Goal: Task Accomplishment & Management: Use online tool/utility

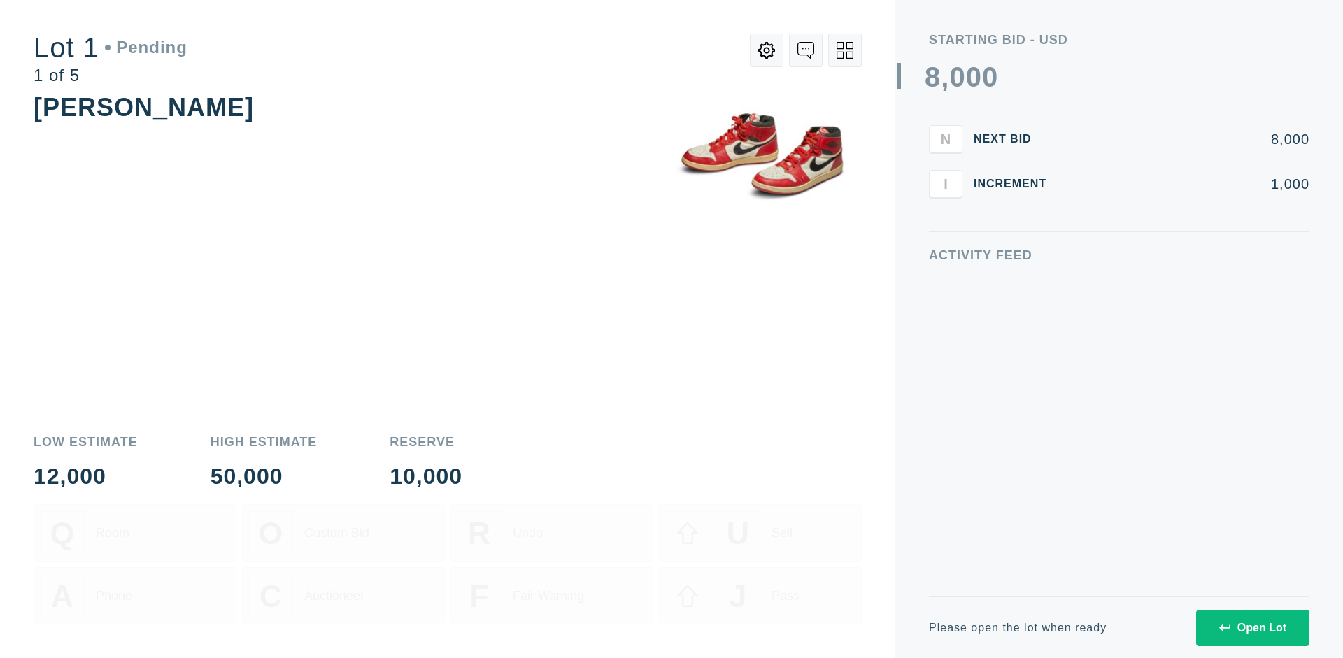
click at [1252, 627] on div "Open Lot" at bounding box center [1252, 628] width 67 height 13
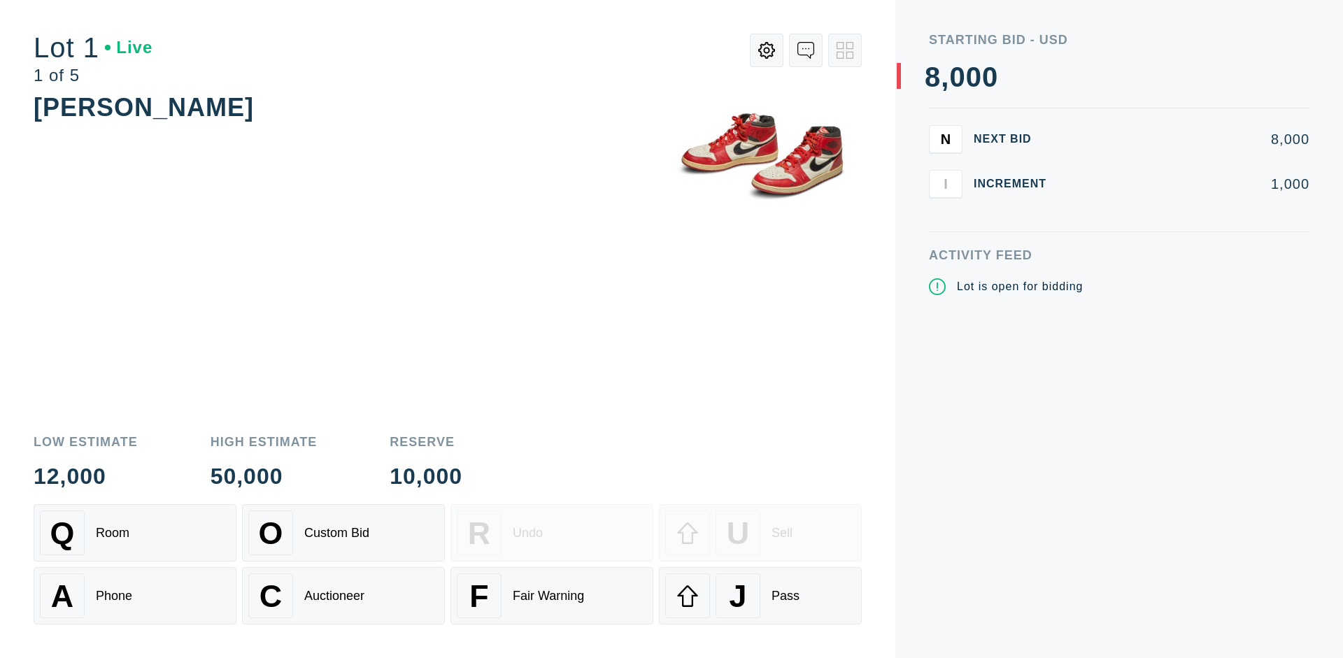
click at [760, 596] on div "J Pass" at bounding box center [760, 596] width 190 height 45
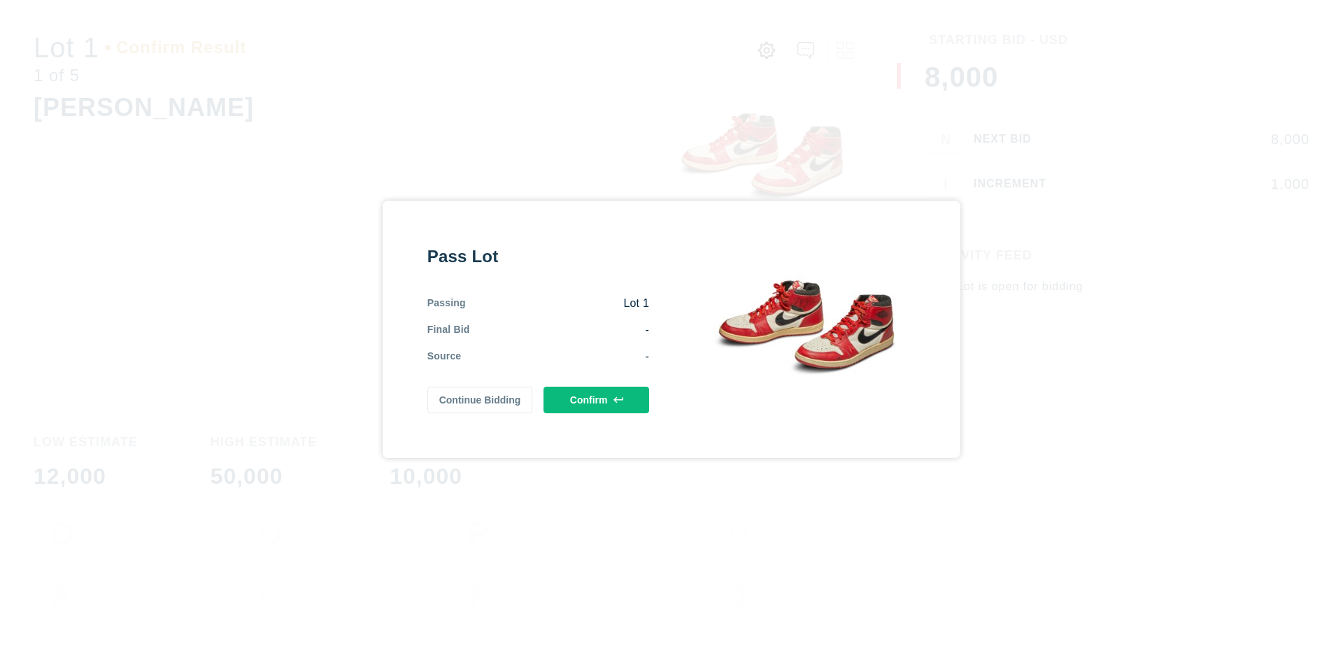
click at [597, 399] on button "Confirm" at bounding box center [596, 400] width 106 height 27
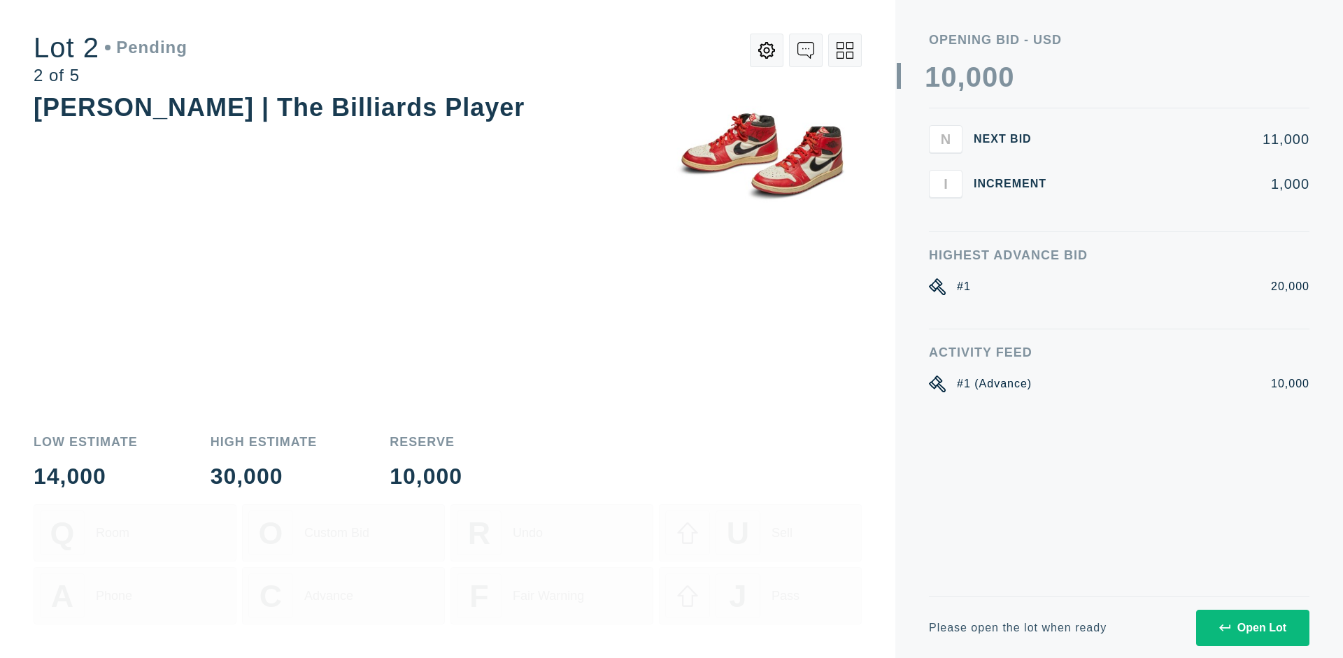
click at [1252, 627] on div "Open Lot" at bounding box center [1252, 628] width 67 height 13
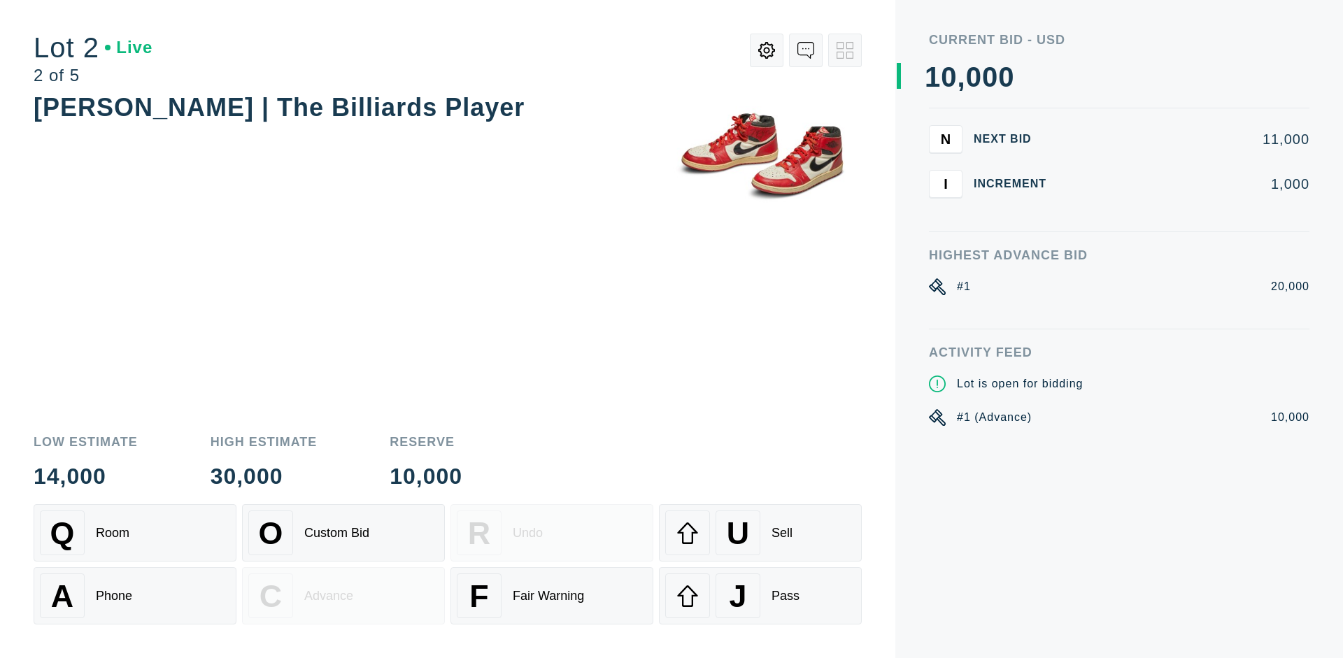
click at [760, 596] on div "J Pass" at bounding box center [760, 596] width 190 height 45
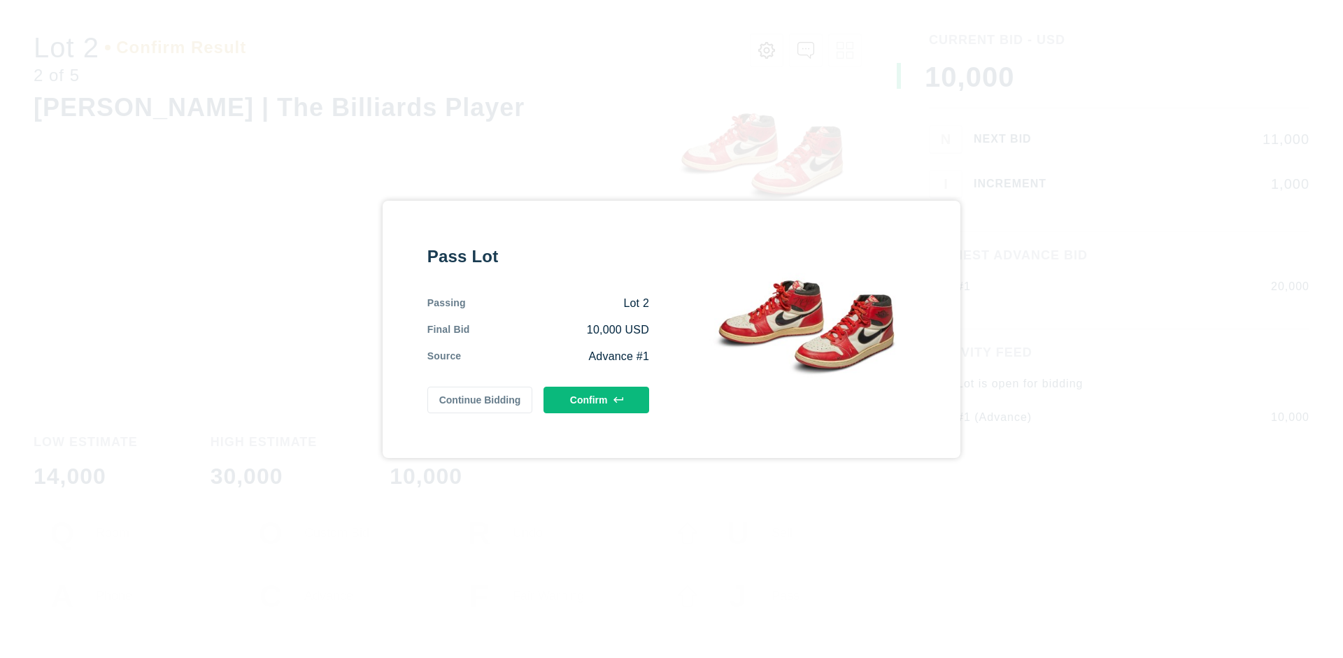
click at [597, 399] on button "Confirm" at bounding box center [596, 400] width 106 height 27
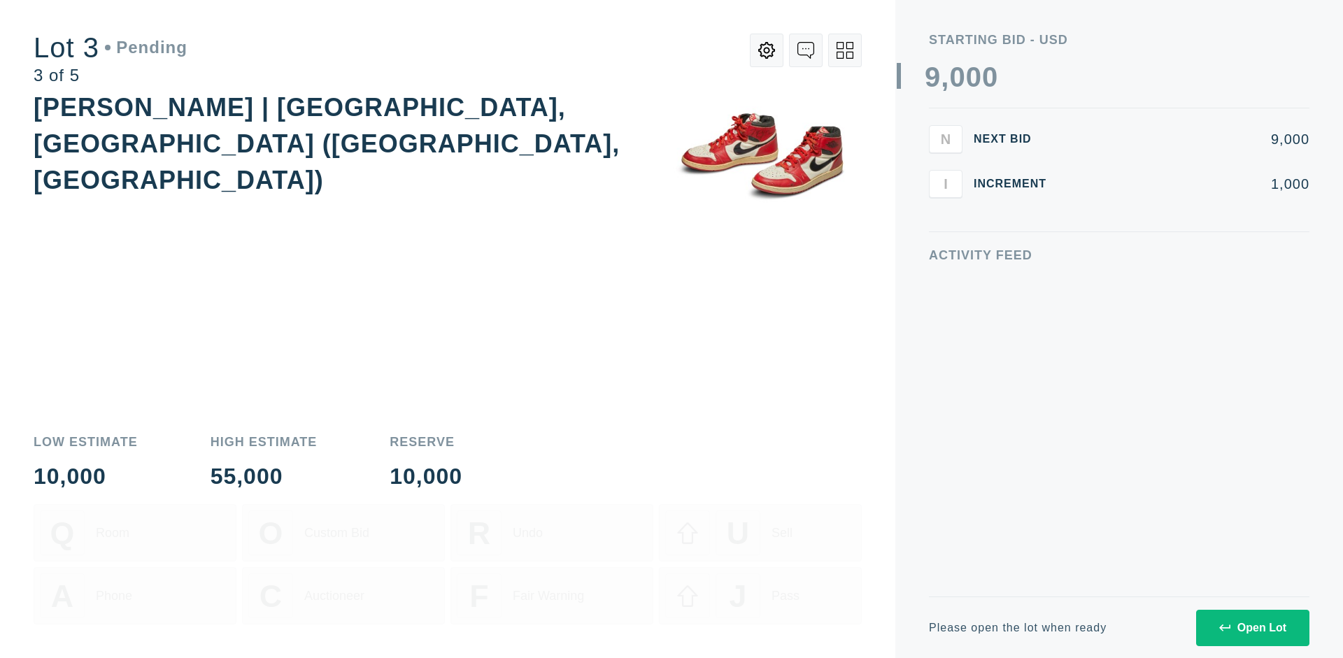
click at [1252, 627] on div "Open Lot" at bounding box center [1252, 628] width 67 height 13
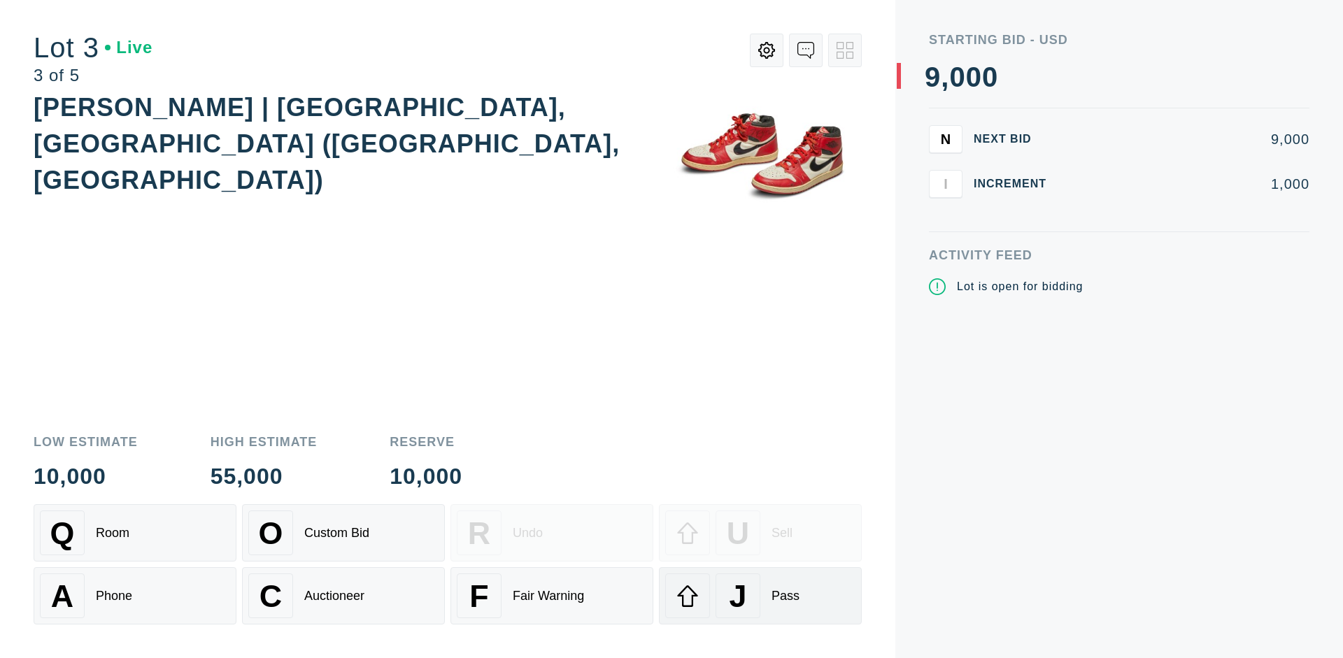
click at [760, 596] on div "J Pass" at bounding box center [760, 596] width 190 height 45
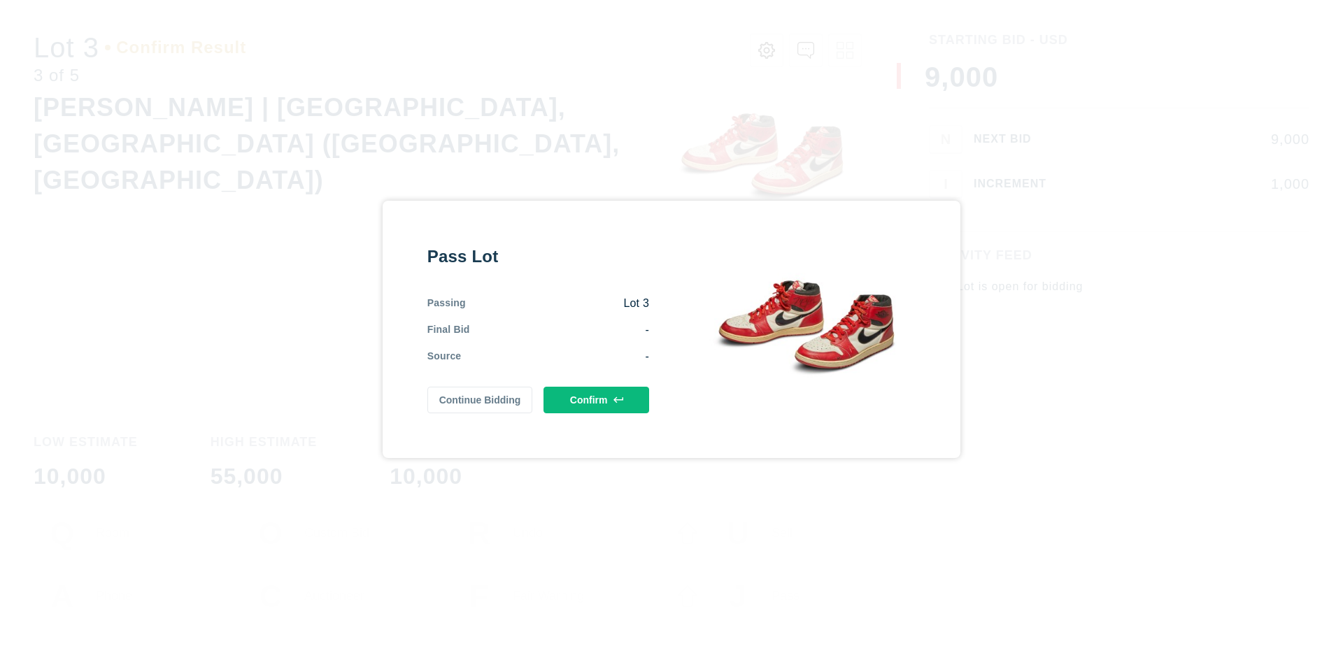
click at [597, 399] on button "Confirm" at bounding box center [596, 400] width 106 height 27
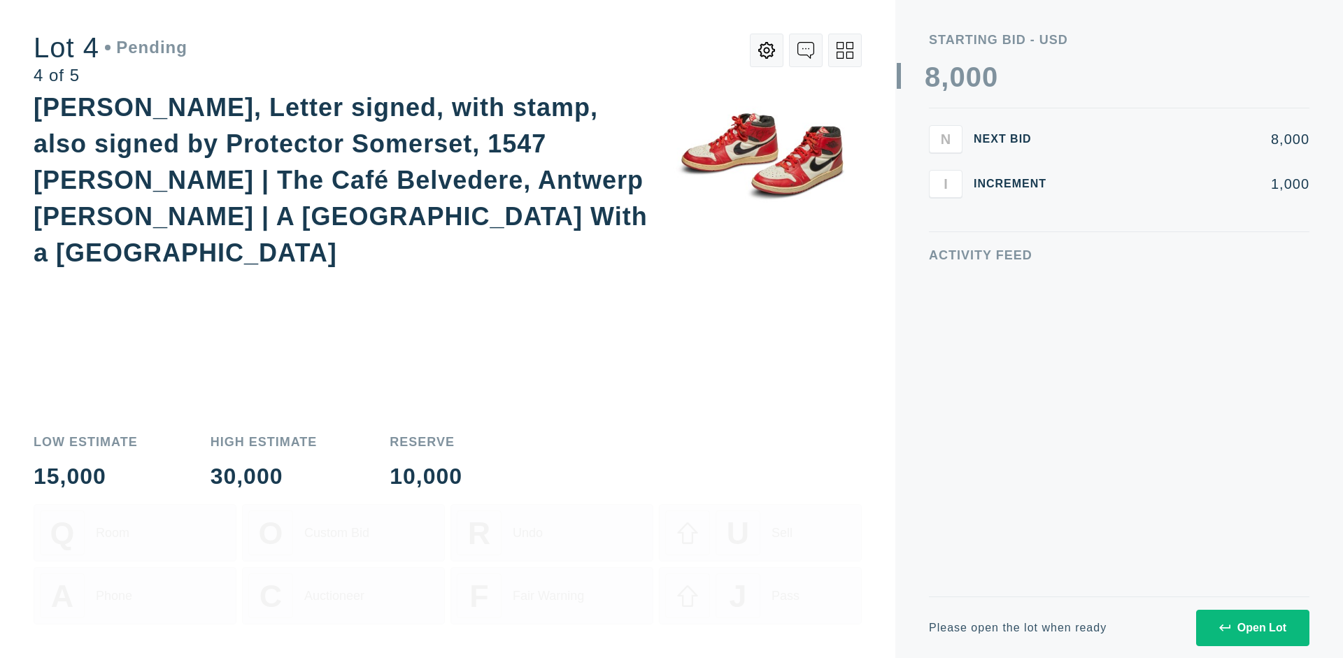
click at [845, 50] on icon at bounding box center [844, 50] width 17 height 17
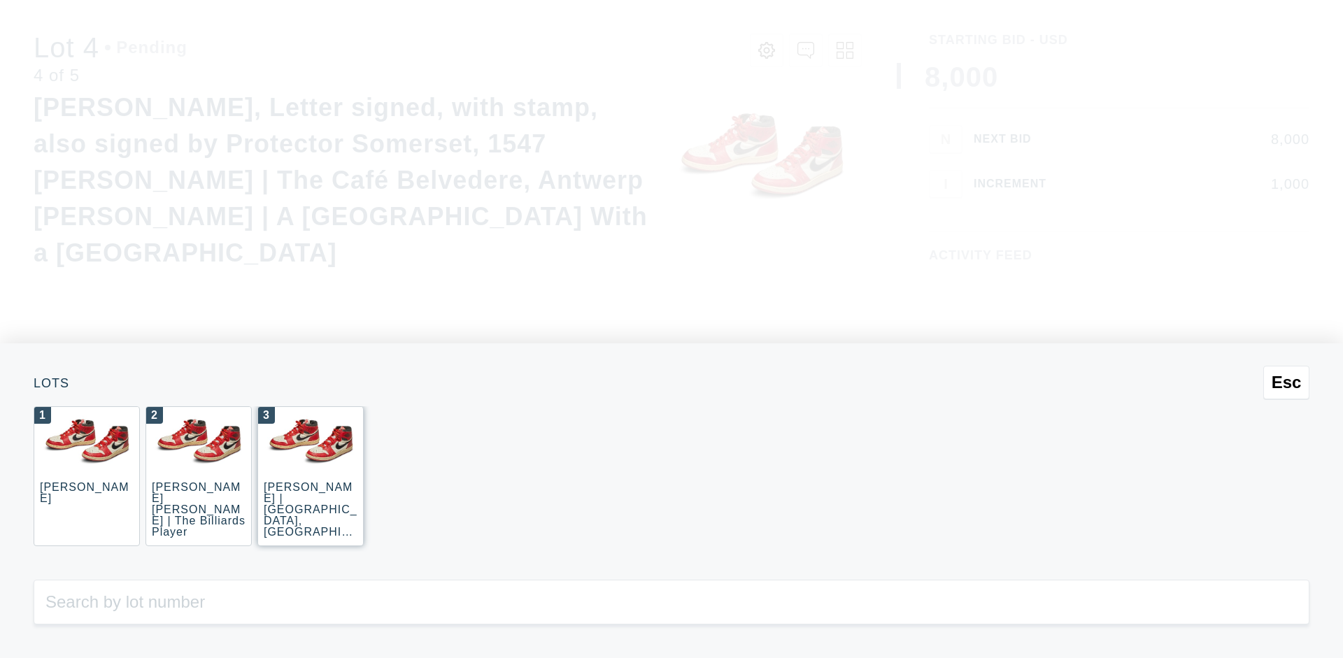
click at [311, 476] on div "3 [PERSON_NAME] | [GEOGRAPHIC_DATA], [GEOGRAPHIC_DATA] ([GEOGRAPHIC_DATA], [GEO…" at bounding box center [310, 476] width 106 height 140
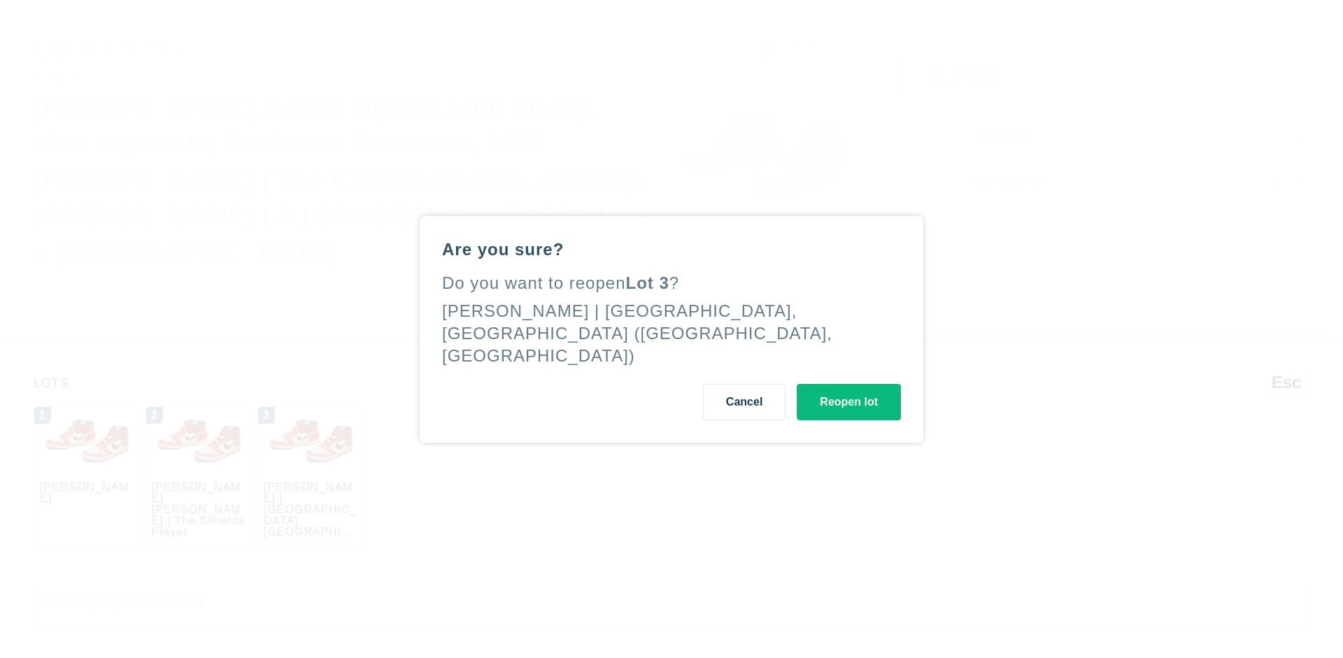
click at [848, 390] on button "Reopen lot" at bounding box center [849, 402] width 104 height 36
